Goal: Communication & Community: Share content

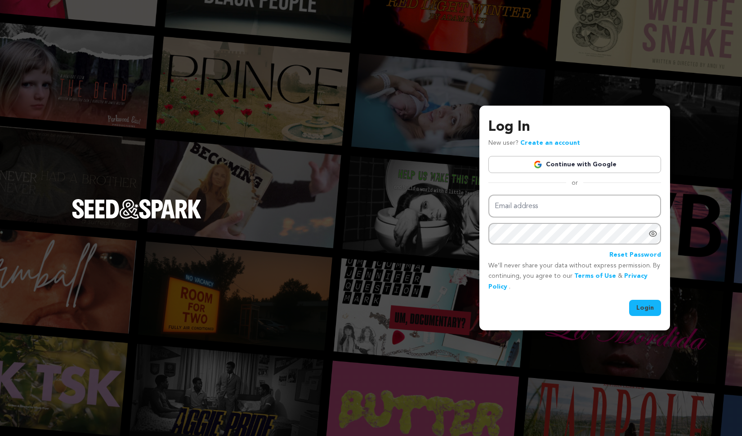
click at [552, 166] on link "Continue with Google" at bounding box center [575, 164] width 173 height 17
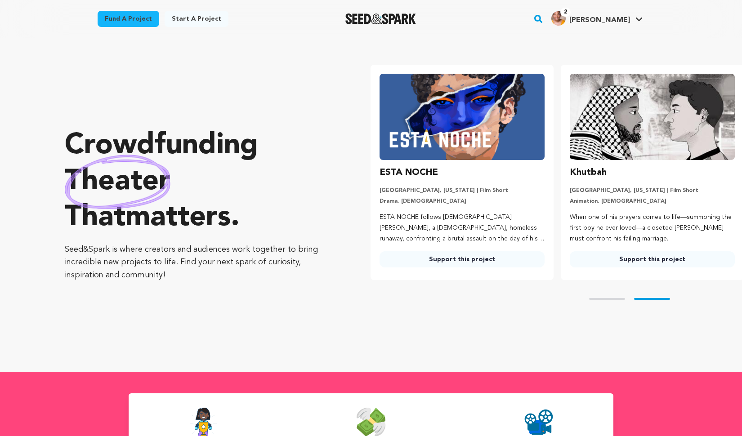
scroll to position [0, 197]
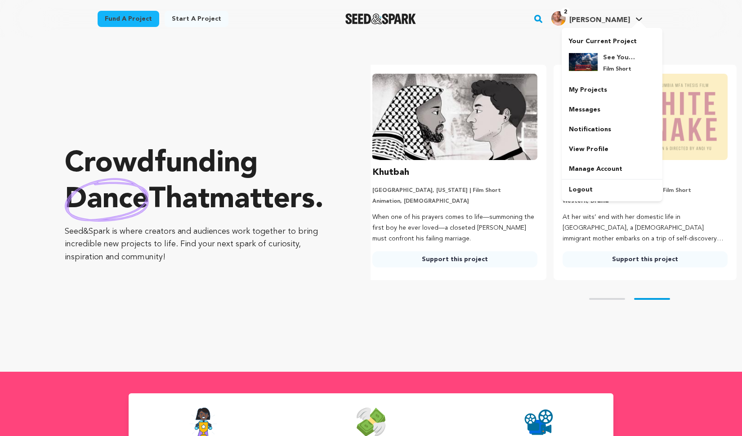
click at [616, 11] on link "2 Jessie R. Jessie R." at bounding box center [597, 17] width 95 height 16
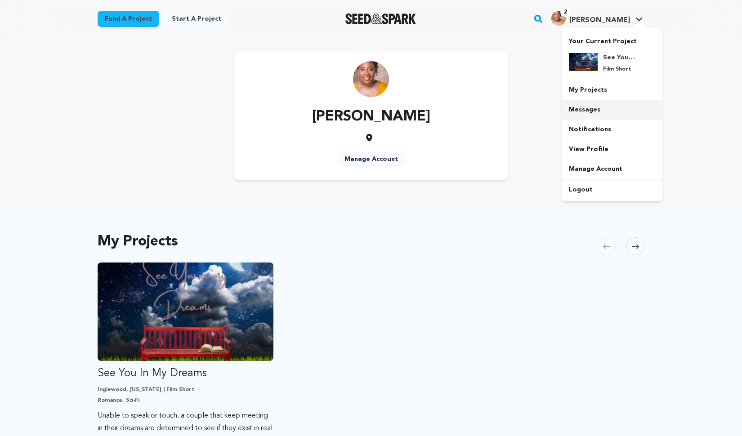
click at [576, 114] on link "Messages" at bounding box center [612, 110] width 101 height 20
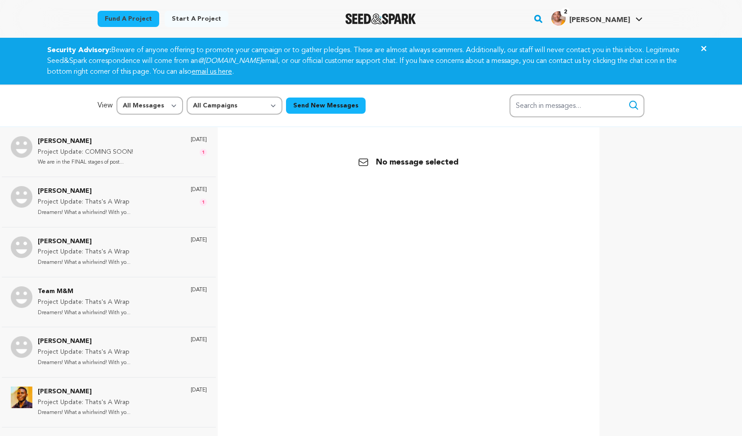
click at [329, 107] on button "Send New Messages" at bounding box center [326, 106] width 80 height 16
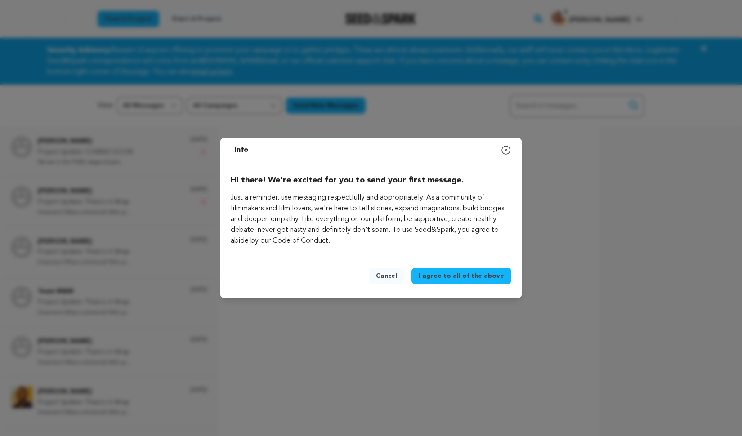
click at [449, 276] on span "I agree to all of the above" at bounding box center [461, 276] width 85 height 9
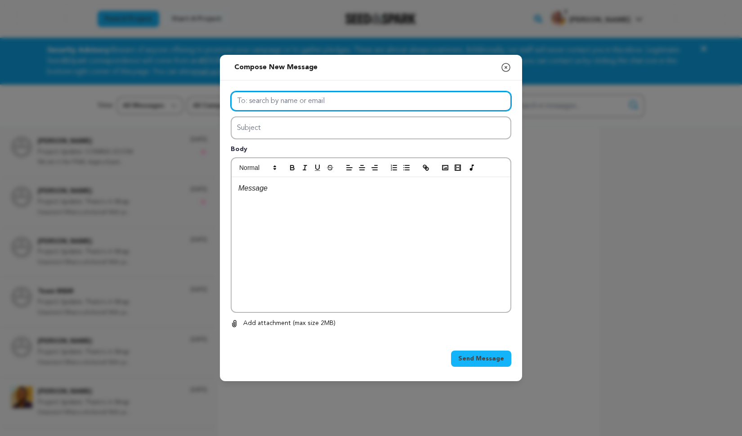
click at [415, 93] on input "text" at bounding box center [371, 101] width 281 height 20
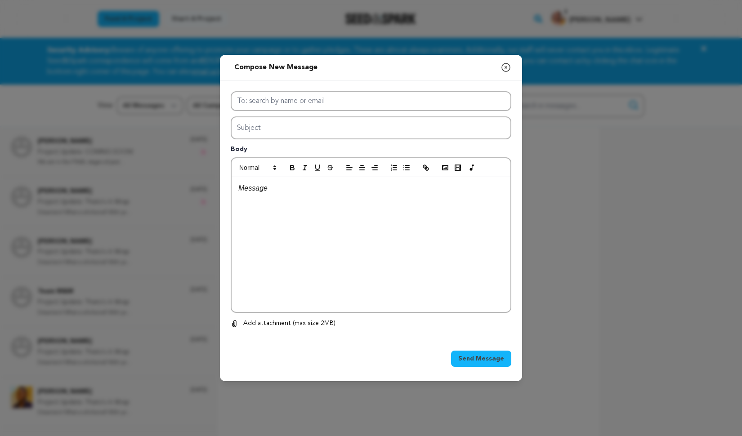
click at [505, 67] on icon "button" at bounding box center [506, 67] width 8 height 8
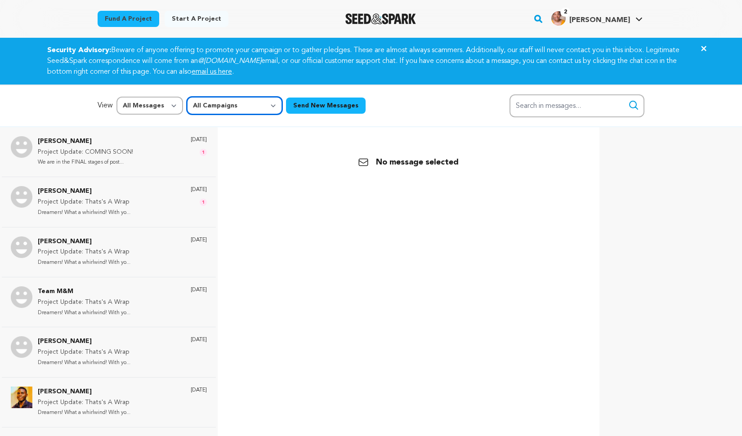
select select "52773"
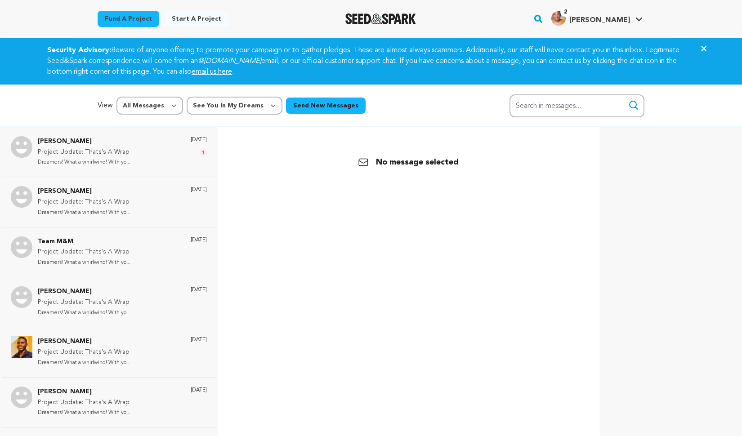
click at [295, 103] on button "Send New Messages" at bounding box center [326, 106] width 80 height 16
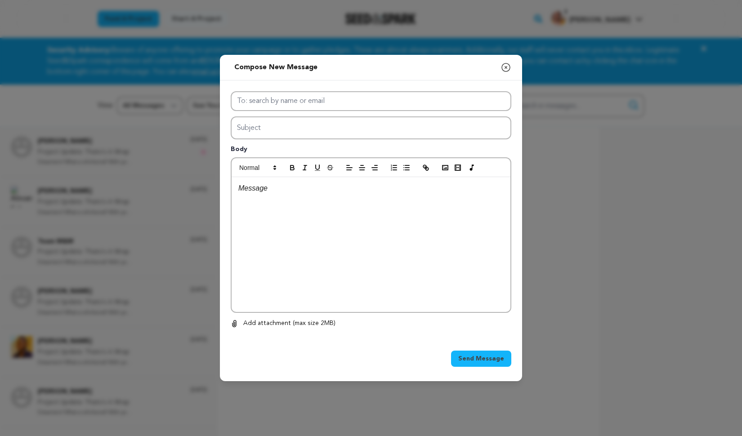
click at [290, 109] on input "text" at bounding box center [371, 101] width 281 height 20
click at [291, 107] on input "text" at bounding box center [371, 101] width 281 height 20
click at [506, 67] on icon "button" at bounding box center [506, 67] width 11 height 11
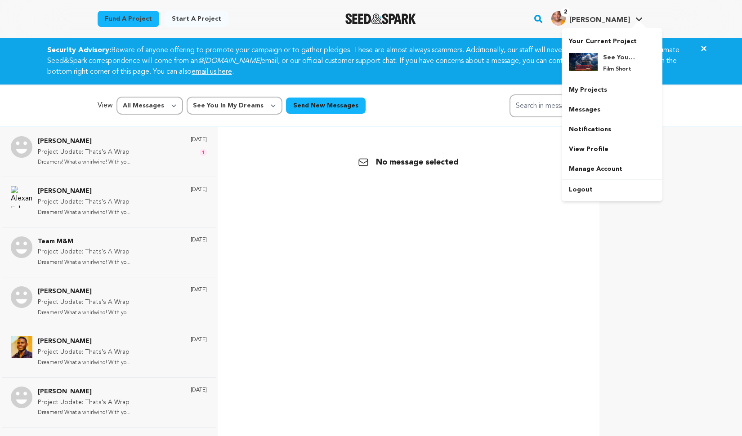
click at [622, 17] on span "[PERSON_NAME]" at bounding box center [600, 20] width 61 height 7
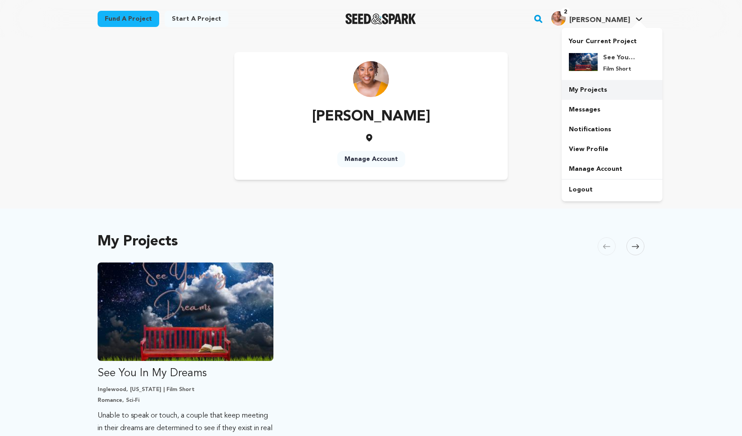
click at [592, 88] on link "My Projects" at bounding box center [612, 90] width 101 height 20
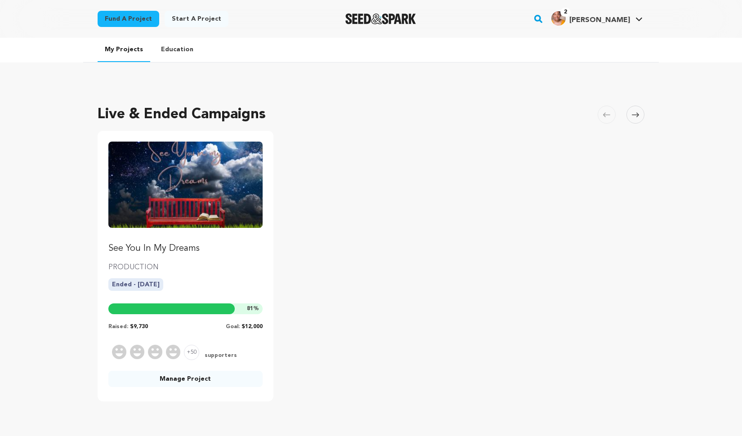
click at [182, 376] on link "Manage Project" at bounding box center [185, 379] width 154 height 16
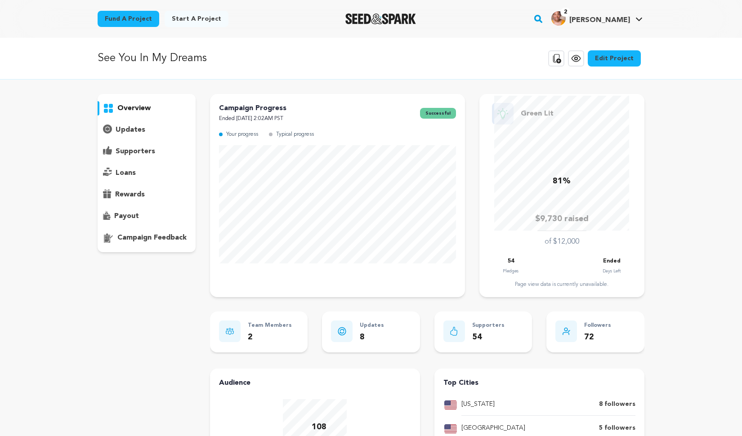
click at [155, 152] on div "supporters" at bounding box center [147, 151] width 98 height 14
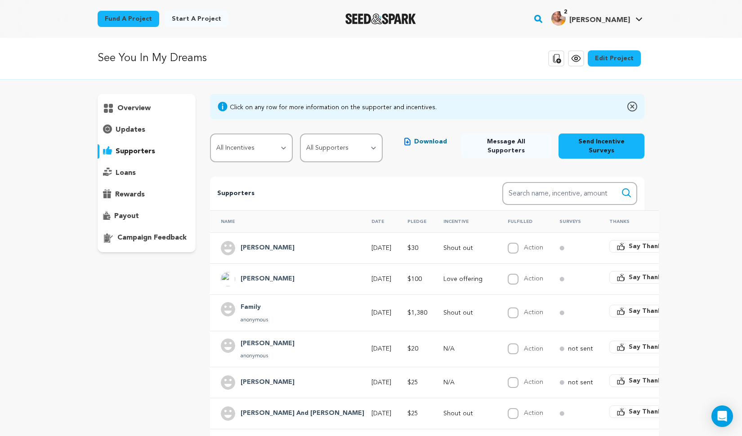
click at [524, 141] on span "Message All Supporters" at bounding box center [506, 146] width 75 height 18
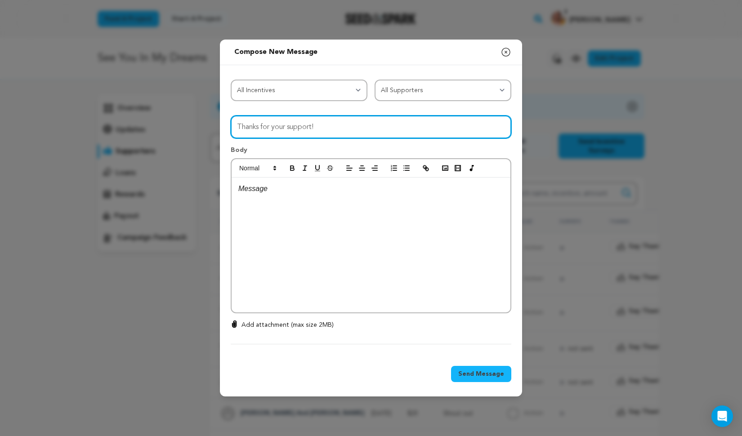
click at [332, 132] on input "Thanks for your support!" at bounding box center [371, 127] width 281 height 23
click at [363, 123] on input "Thanks for your support!" at bounding box center [371, 127] width 281 height 23
type input "T"
type input "IT IS FINISHED!"
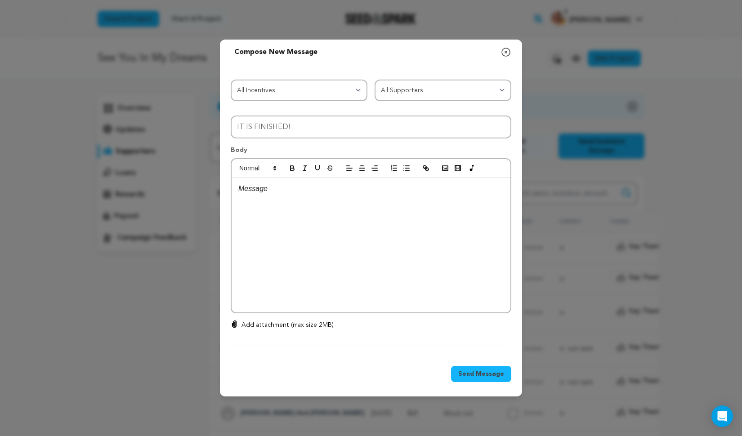
click at [266, 193] on p at bounding box center [370, 189] width 265 height 12
click at [258, 190] on p at bounding box center [370, 189] width 265 height 12
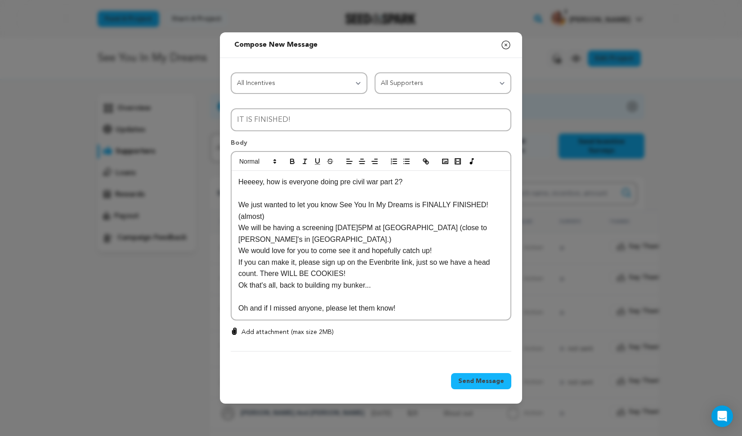
scroll to position [8, 0]
drag, startPoint x: 411, startPoint y: 184, endPoint x: 236, endPoint y: 180, distance: 175.5
click at [236, 180] on div "Heeeey, how is everyone doing pre civil war part 2? We just wanted to let you k…" at bounding box center [371, 245] width 279 height 149
drag, startPoint x: 274, startPoint y: 217, endPoint x: 230, endPoint y: 220, distance: 43.8
click at [230, 220] on div "All Incentives Shout out Personal Thank You Love offering Faith Trust Rejoice A…" at bounding box center [371, 210] width 302 height 305
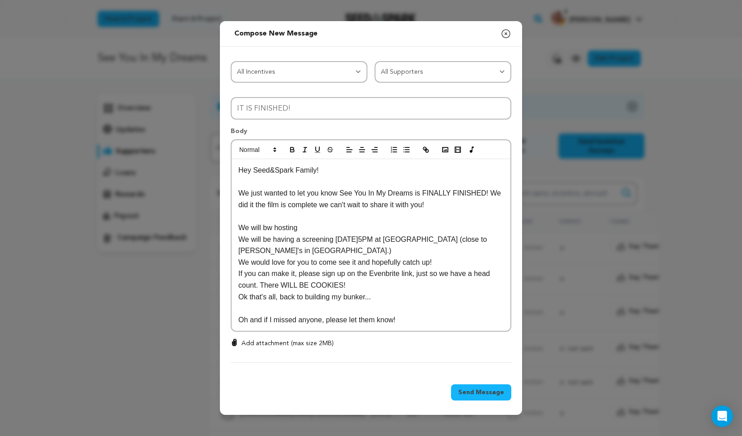
click at [270, 230] on p "We will bw hosting" at bounding box center [370, 228] width 265 height 12
click at [308, 224] on p "We will be hosting" at bounding box center [370, 228] width 265 height 12
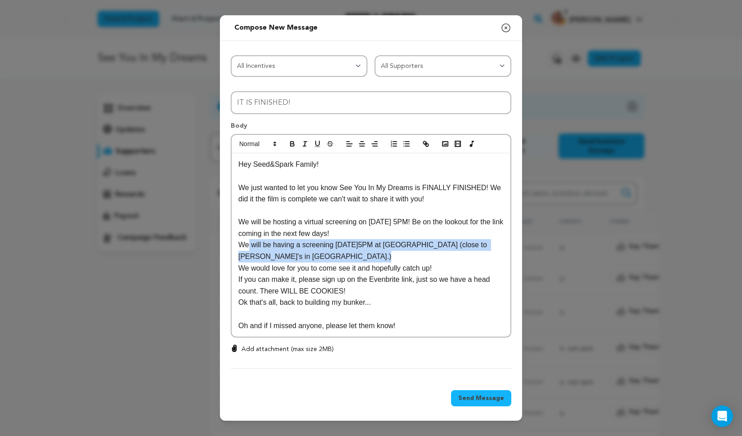
drag, startPoint x: 246, startPoint y: 244, endPoint x: 395, endPoint y: 254, distance: 149.3
click at [395, 254] on p "We will be having a screening [DATE]5PM at [GEOGRAPHIC_DATA] (close to [PERSON_…" at bounding box center [370, 250] width 265 height 23
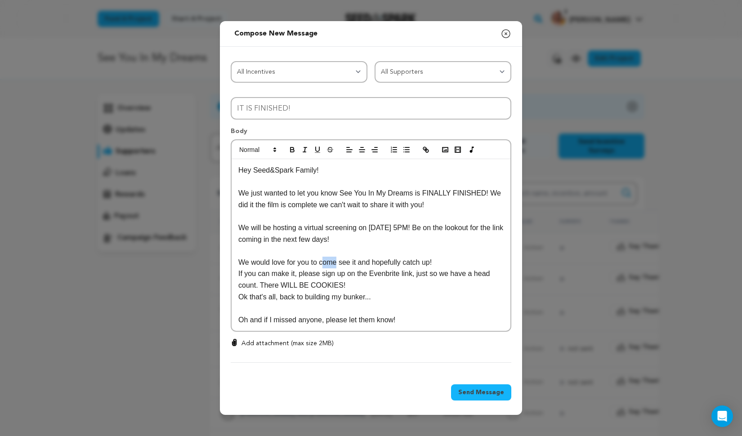
drag, startPoint x: 323, startPoint y: 260, endPoint x: 339, endPoint y: 261, distance: 15.8
click at [339, 261] on p "We would love for you to come see it and hopefully catch up!" at bounding box center [370, 263] width 265 height 12
drag, startPoint x: 425, startPoint y: 265, endPoint x: 345, endPoint y: 261, distance: 80.2
click at [345, 261] on p "We would love for you to see it and hopefully catch up!" at bounding box center [370, 263] width 265 height 12
click at [357, 262] on p "We would love for you to see it and hopefully catch up!" at bounding box center [370, 263] width 265 height 12
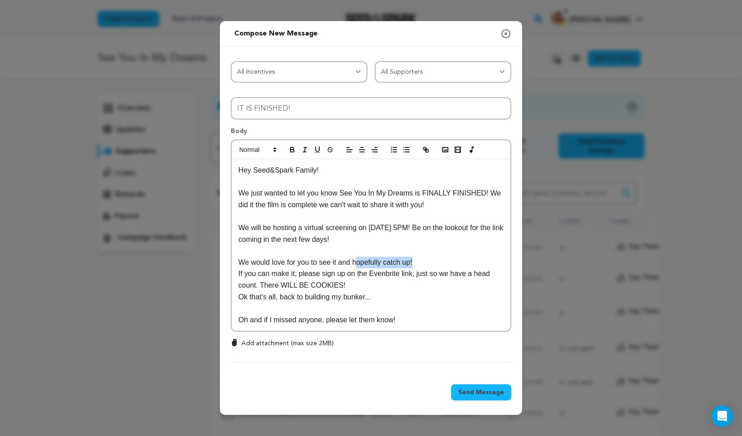
drag, startPoint x: 427, startPoint y: 263, endPoint x: 356, endPoint y: 260, distance: 71.6
click at [356, 260] on p "We would love for you to see it and hopefully catch up!" at bounding box center [370, 263] width 265 height 12
drag, startPoint x: 404, startPoint y: 321, endPoint x: 234, endPoint y: 275, distance: 176.5
click at [234, 275] on div "Hey Seed&Spark Family! We just wanted to let you know See You In My Dreams is F…" at bounding box center [371, 245] width 279 height 172
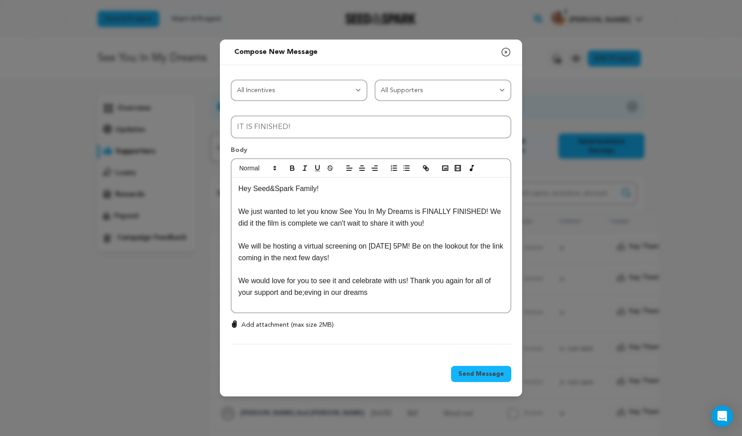
click at [302, 293] on p "We would love for you to see it and celebrate with us! Thank you again for all …" at bounding box center [370, 286] width 265 height 23
click at [307, 291] on p "We would love for you to see it and celebrate with us! Thank you again for all …" at bounding box center [370, 286] width 265 height 23
click at [340, 295] on p "We would love for you to see it and celebrate with us! Thank you again for all …" at bounding box center [370, 286] width 265 height 23
click at [314, 290] on p "We would love for you to see it and celebrate with us! Thank you again for all …" at bounding box center [370, 286] width 265 height 23
click at [322, 292] on p "We would love for you to see it and celebrate with us! Thank you again for all …" at bounding box center [370, 286] width 265 height 23
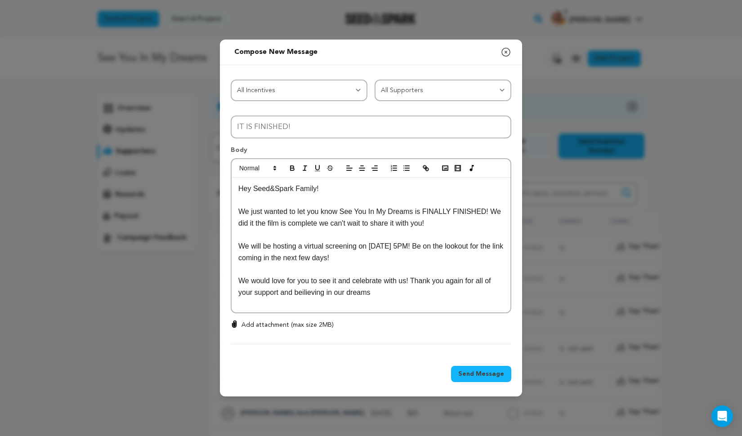
click at [387, 305] on div "Hey Seed&Spark Family! We just wanted to let you know See You In My Dreams is F…" at bounding box center [371, 245] width 279 height 135
click at [311, 289] on p "We would love for you to see it and celebrate with us! Thank you again for all …" at bounding box center [370, 286] width 265 height 23
click at [328, 292] on p "We would love for you to see it and celebrate with us! Thank you again for all …" at bounding box center [370, 286] width 265 height 23
click at [350, 303] on div "Hey Seed&Spark Family! We just wanted to let you know See You In My Dreams is F…" at bounding box center [371, 245] width 279 height 135
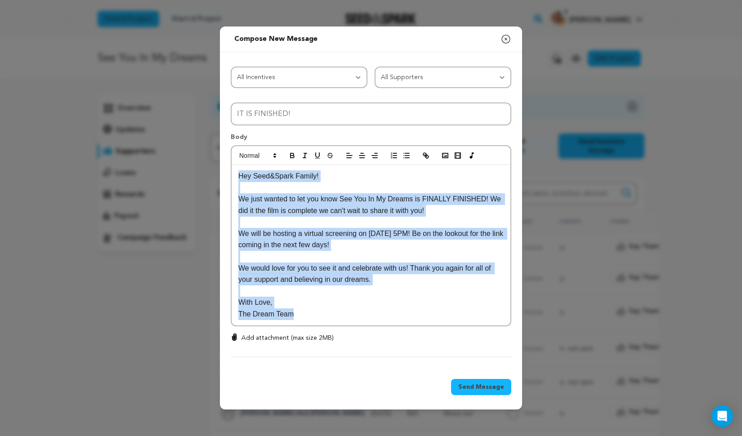
drag, startPoint x: 236, startPoint y: 177, endPoint x: 355, endPoint y: 317, distance: 183.9
click at [355, 317] on div "Hey Seed&Spark Family! We just wanted to let you know See You In My Dreams is F…" at bounding box center [371, 245] width 279 height 161
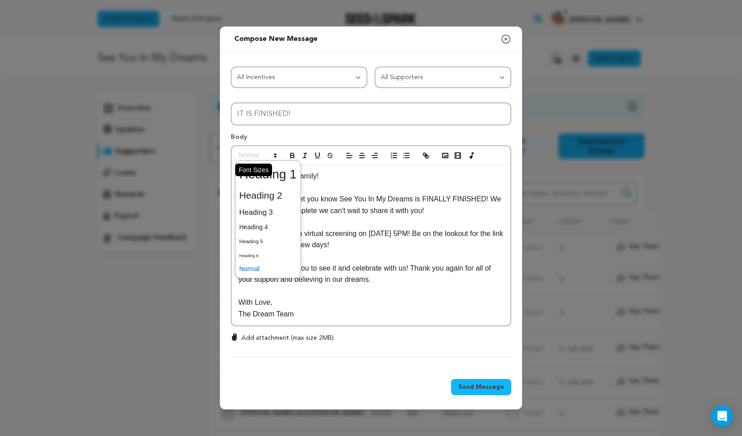
click at [276, 153] on icon at bounding box center [275, 156] width 8 height 8
click at [268, 228] on span at bounding box center [268, 227] width 58 height 14
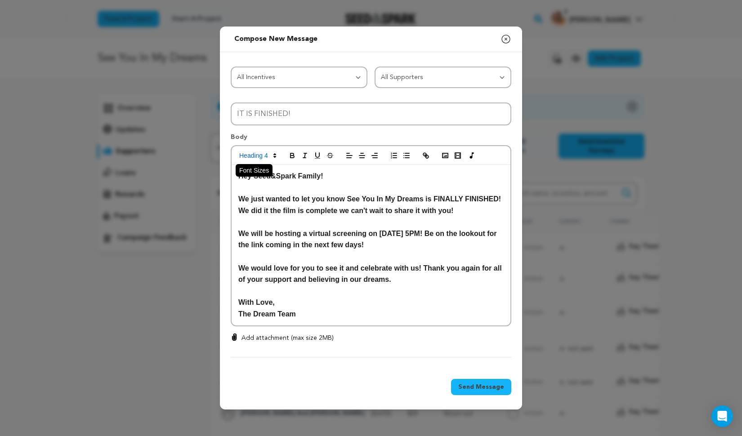
click at [274, 154] on icon at bounding box center [275, 156] width 8 height 8
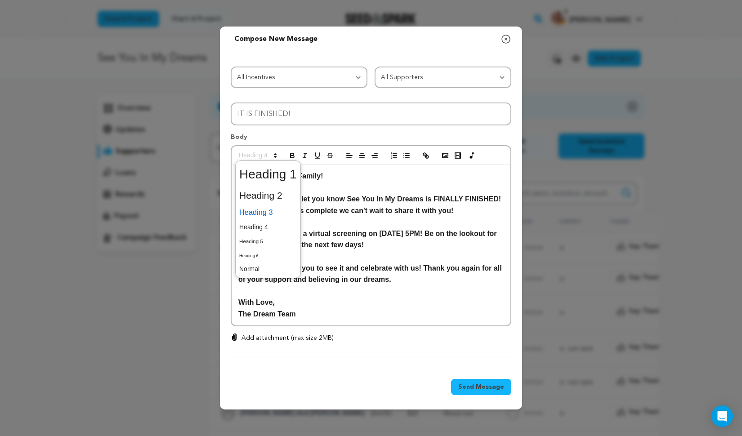
click at [270, 215] on span at bounding box center [268, 213] width 58 height 16
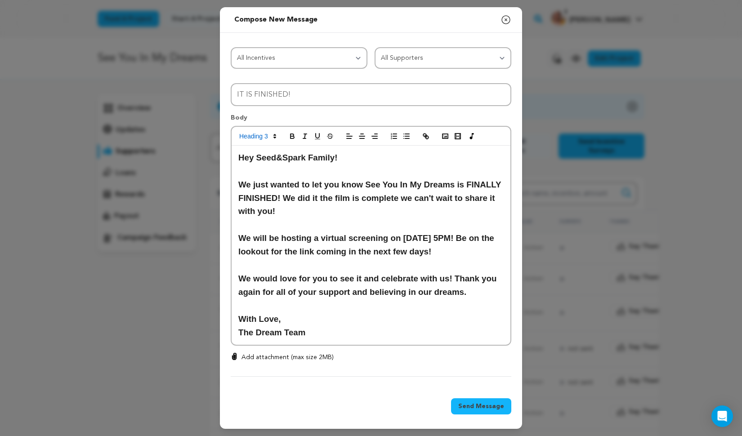
click at [315, 279] on h3 "We would love for you to see it and celebrate with us! Thank you again for all …" at bounding box center [370, 285] width 265 height 27
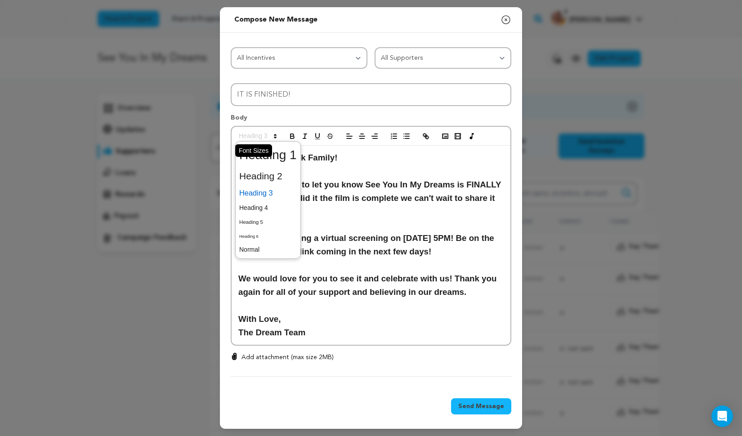
click at [273, 139] on icon at bounding box center [275, 136] width 8 height 8
click at [272, 197] on span at bounding box center [268, 193] width 58 height 16
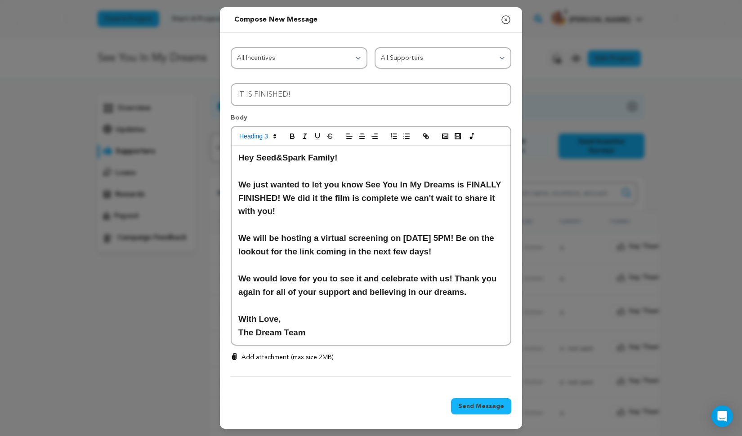
click at [265, 133] on div at bounding box center [371, 136] width 279 height 19
click at [266, 137] on span at bounding box center [257, 136] width 44 height 11
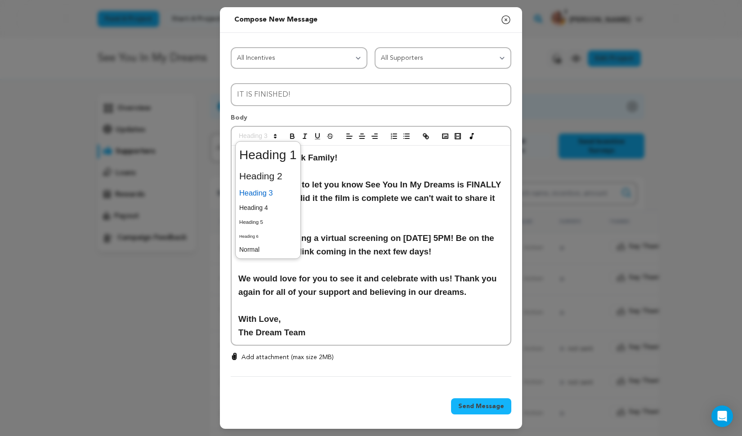
click at [272, 197] on span at bounding box center [268, 193] width 58 height 16
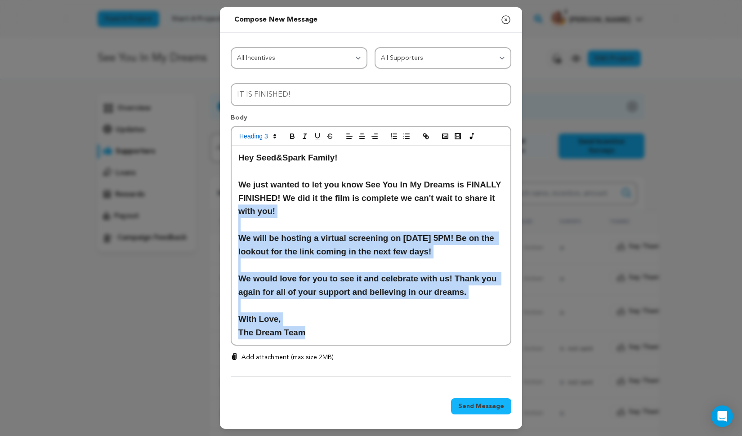
drag, startPoint x: 310, startPoint y: 335, endPoint x: 232, endPoint y: 209, distance: 148.5
click at [232, 209] on div "Hey Seed&Spark Family! We just wanted to let you know See You In My Dreams is F…" at bounding box center [371, 245] width 279 height 199
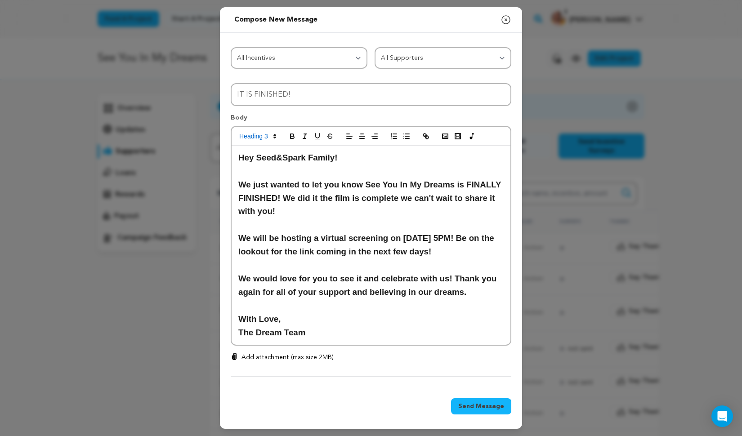
click at [245, 157] on h3 "Hey Seed&Spark Family!" at bounding box center [370, 157] width 265 height 13
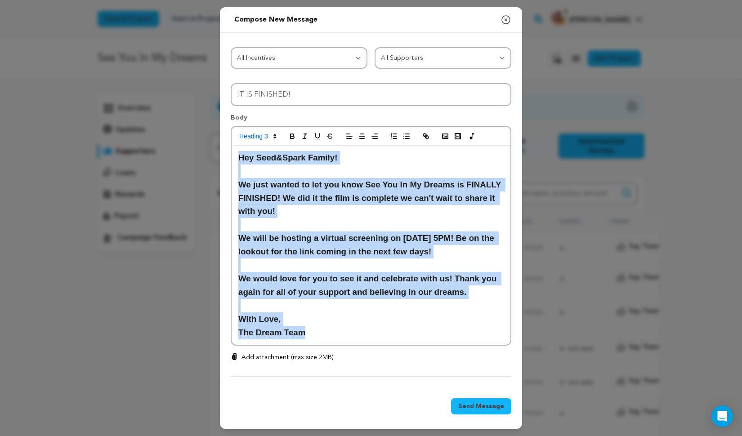
drag, startPoint x: 238, startPoint y: 156, endPoint x: 310, endPoint y: 338, distance: 195.9
click at [310, 338] on div "Hey Seed&Spark Family! We just wanted to let you know See You In My Dreams is F…" at bounding box center [371, 245] width 279 height 199
click at [295, 140] on icon "button" at bounding box center [292, 136] width 8 height 8
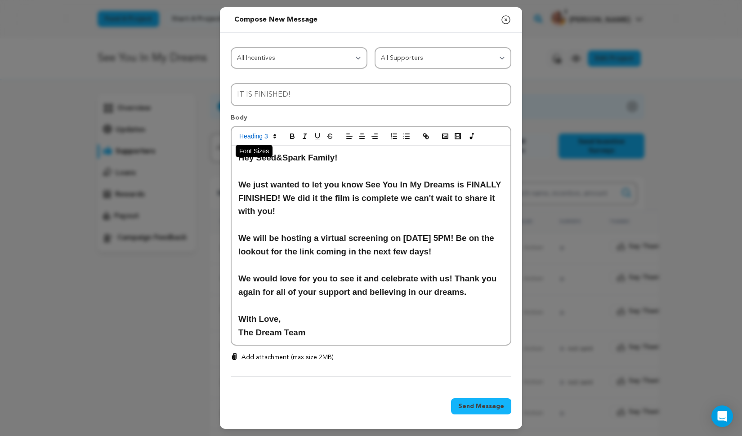
click at [275, 138] on polygon at bounding box center [275, 137] width 2 height 1
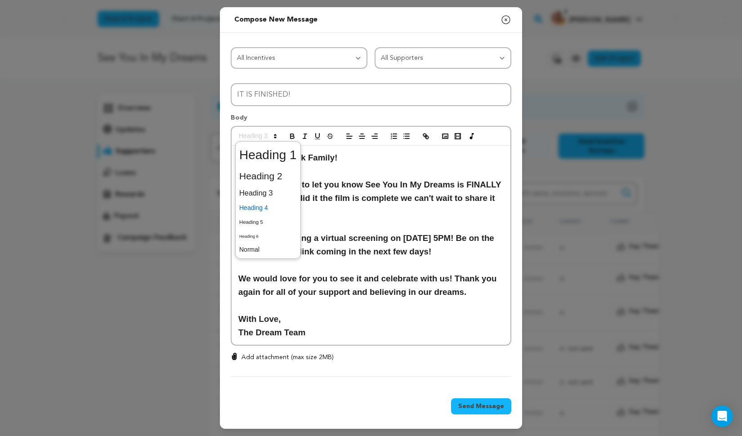
click at [269, 210] on span at bounding box center [268, 208] width 58 height 14
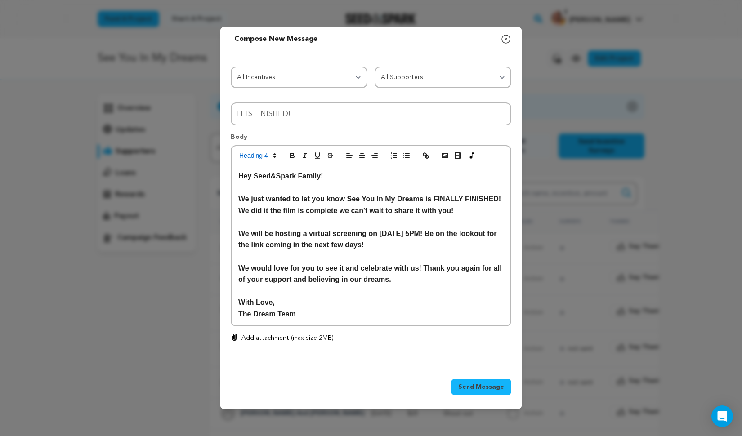
click at [327, 275] on strong "We would love for you to see it and celebrate with us! Thank you again for all …" at bounding box center [370, 274] width 265 height 19
drag, startPoint x: 387, startPoint y: 238, endPoint x: 469, endPoint y: 238, distance: 81.9
click at [469, 238] on strong "We will be hosting a virtual screening on [DATE] 5PM! Be on the lookout for the…" at bounding box center [368, 239] width 260 height 19
click at [303, 153] on icon "button" at bounding box center [305, 156] width 8 height 8
click at [353, 204] on strong "We just wanted to let you know See You In My Dreams is FINALLY FINISHED! We did…" at bounding box center [370, 204] width 265 height 19
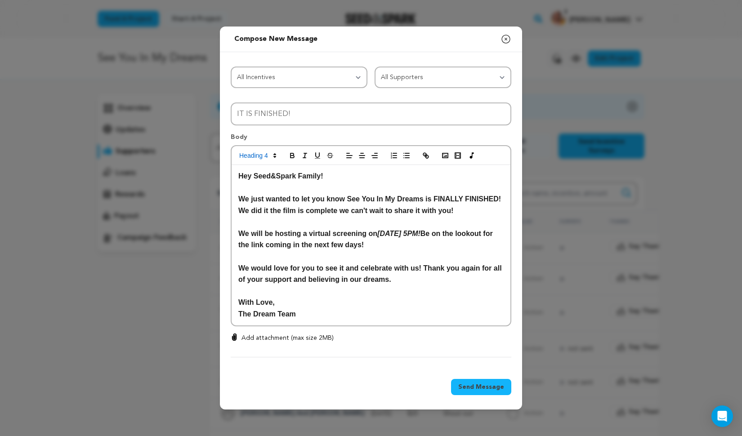
click at [405, 249] on strong "We will be hosting a virtual screening on [DATE] 5PM! Be on the lookout for the…" at bounding box center [366, 239] width 256 height 19
click at [421, 259] on h4 at bounding box center [370, 257] width 265 height 12
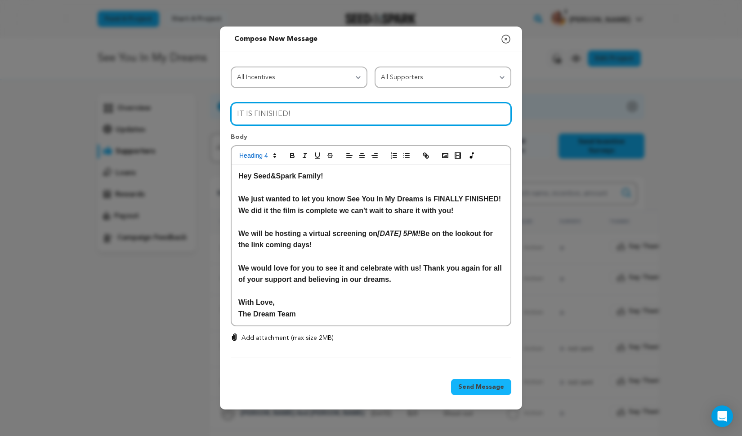
click at [381, 110] on input "IT IS FINISHED!" at bounding box center [371, 114] width 281 height 23
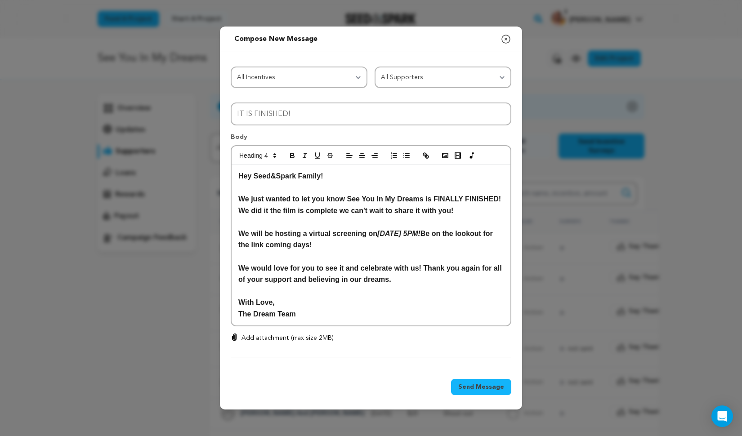
click at [256, 215] on h4 "We just wanted to let you know See You In My Dreams is FINALLY FINISHED! We did…" at bounding box center [370, 204] width 265 height 23
click at [370, 249] on strong "We will be hosting a virtual screening on [DATE] 5PM! Be on the lookout for the…" at bounding box center [366, 239] width 256 height 19
click at [347, 273] on strong "We would love for you to see it and celebrate with us! Thank you again for all …" at bounding box center [370, 274] width 265 height 19
click at [385, 304] on h4 "With Love," at bounding box center [370, 303] width 265 height 12
click at [350, 273] on strong "We would love for you to see the film and celebrate with us! Thank you again fo…" at bounding box center [370, 274] width 265 height 19
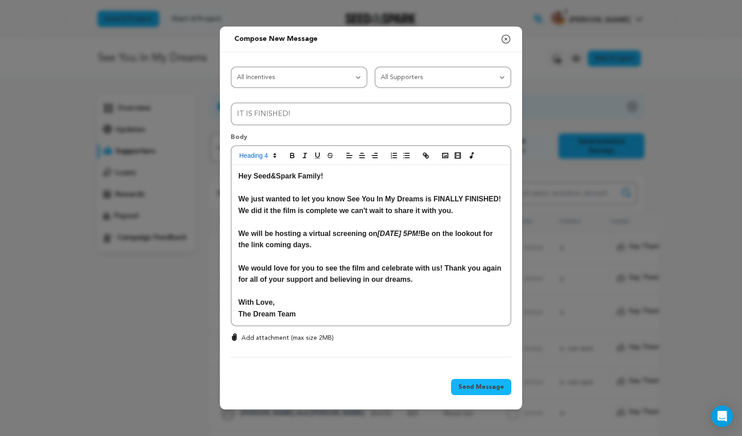
click at [363, 284] on strong "We would love for you to see the film and celebrate with us! Thank you again fo…" at bounding box center [370, 274] width 265 height 19
click at [371, 297] on h4 at bounding box center [370, 292] width 265 height 12
click at [486, 383] on button "Send Message" at bounding box center [481, 387] width 60 height 16
